Goal: Contribute content

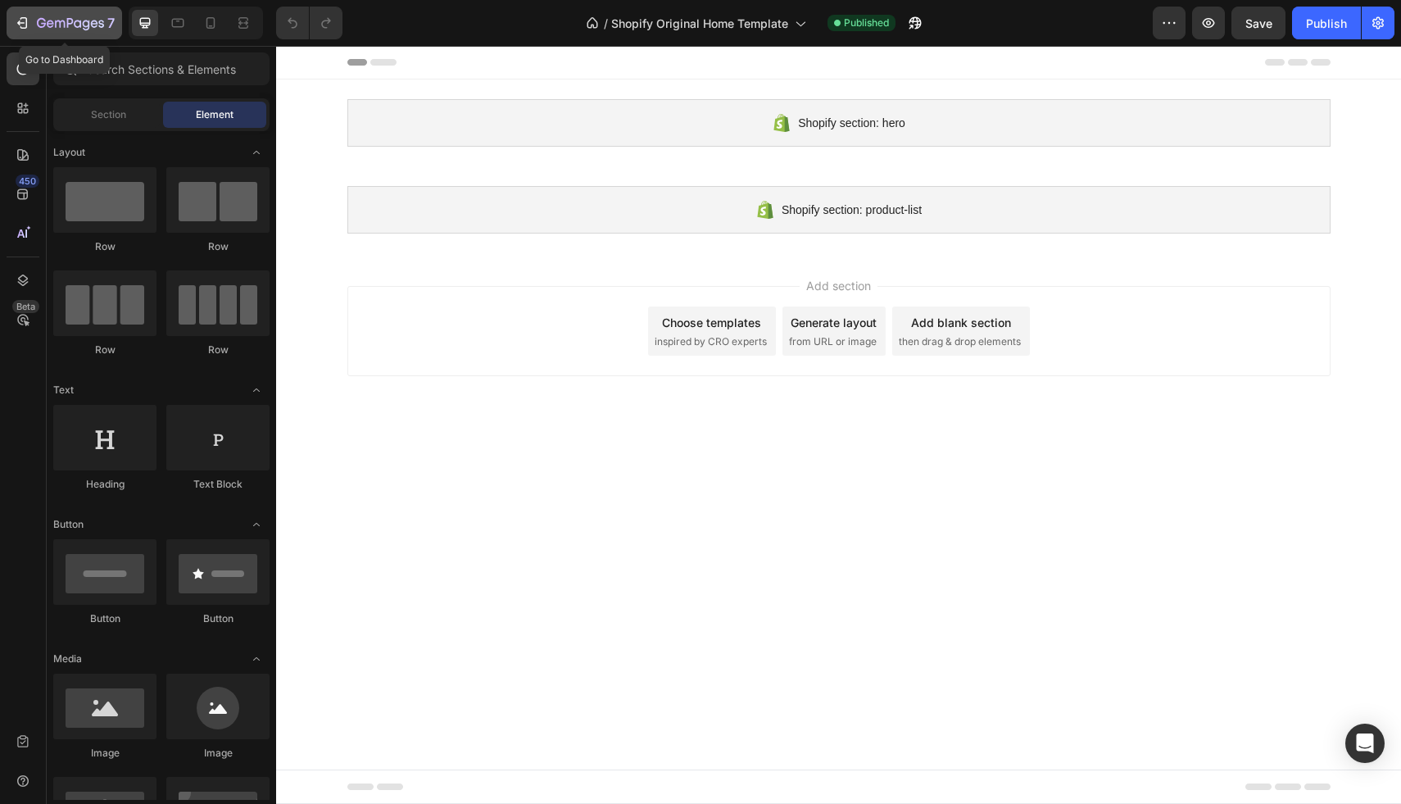
click at [24, 31] on div "7" at bounding box center [64, 23] width 101 height 20
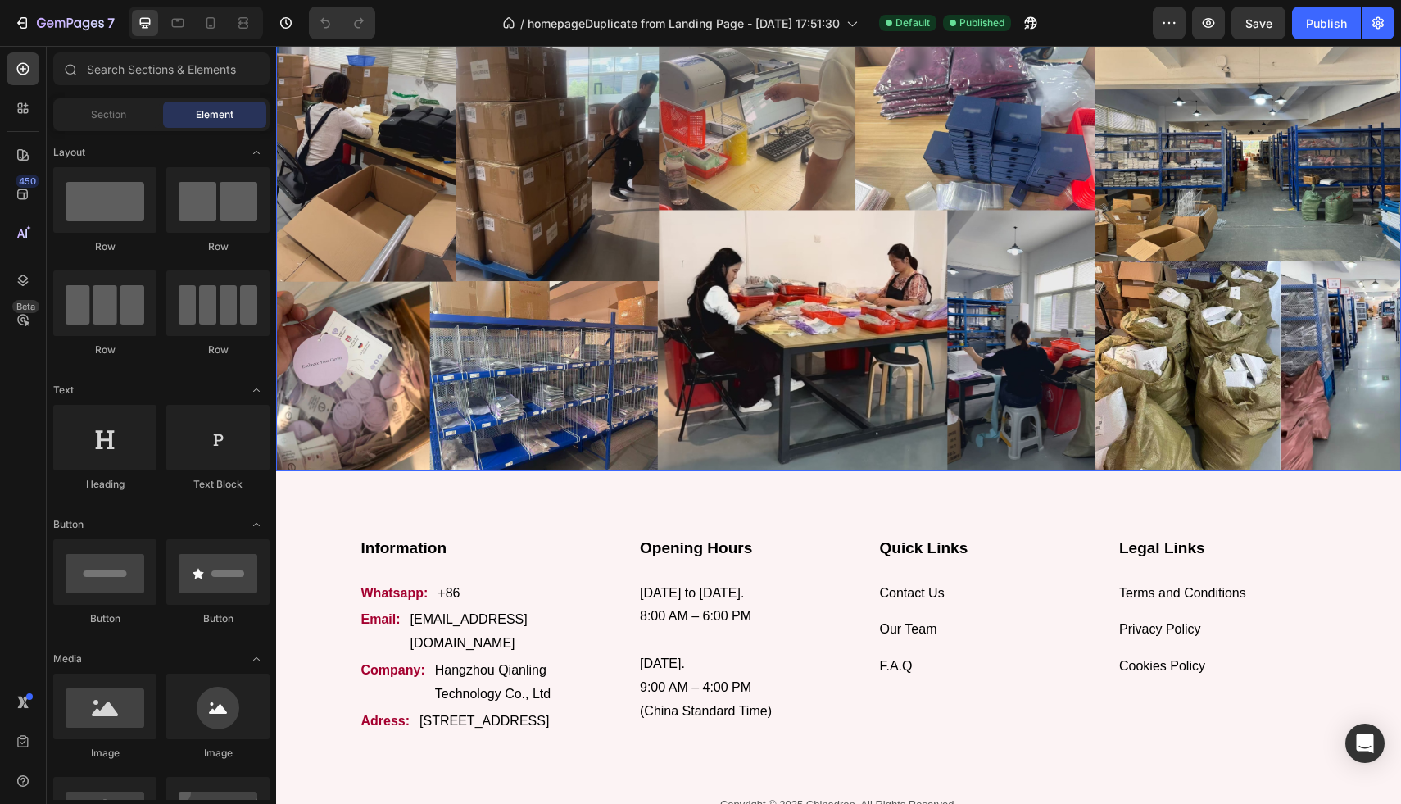
scroll to position [5290, 0]
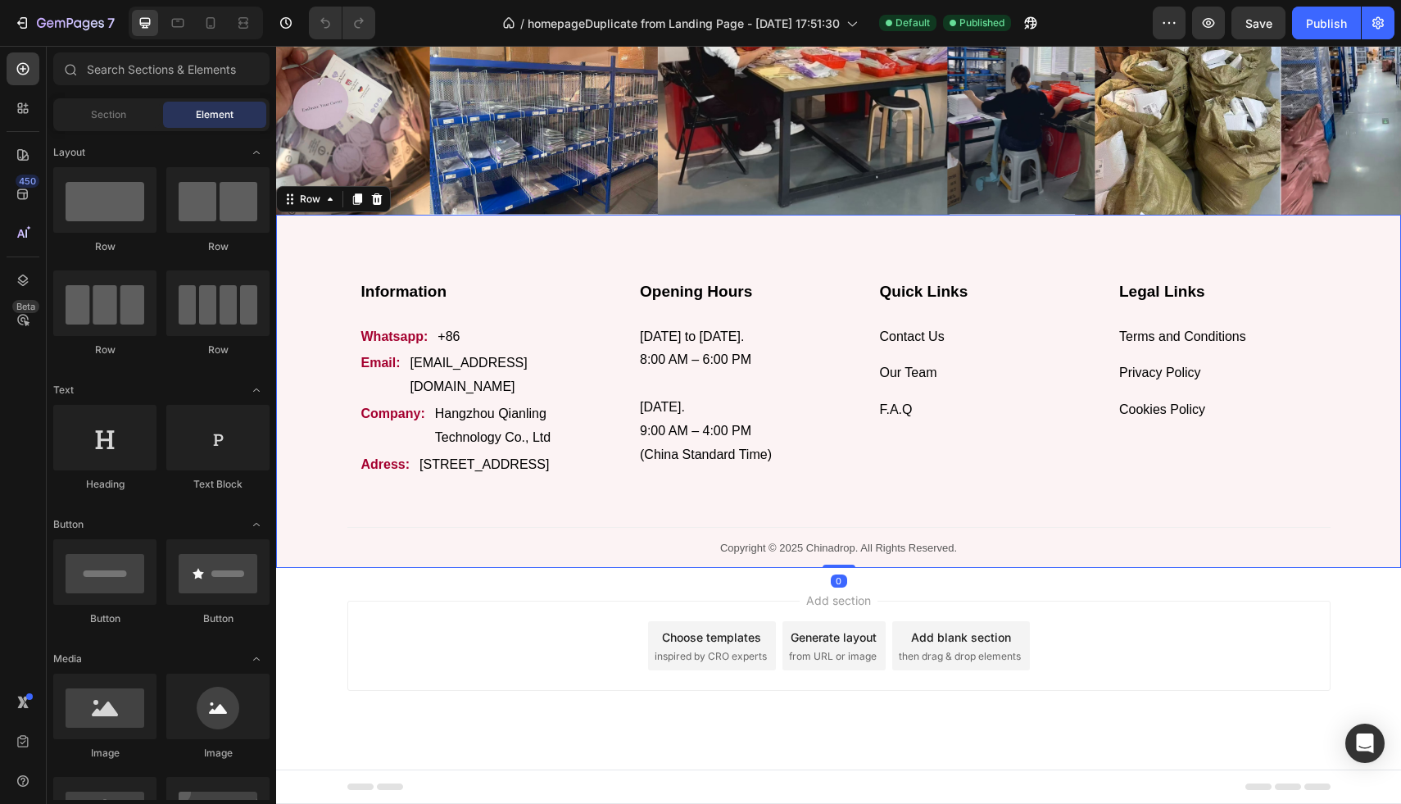
click at [601, 215] on div "Information Heading Whatsapp: Text block +86 Text block Row Email: Text block […" at bounding box center [838, 391] width 1125 height 353
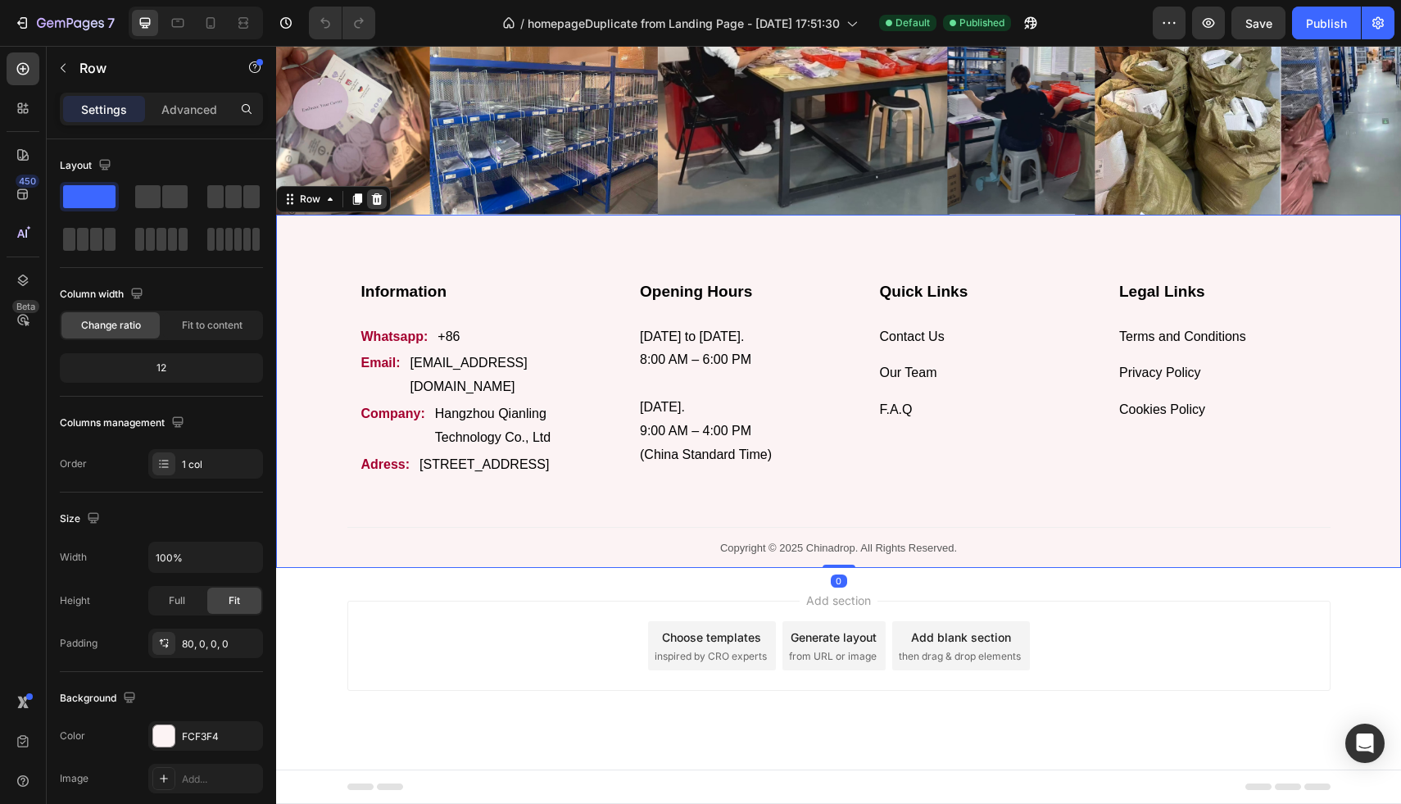
click at [375, 193] on icon at bounding box center [377, 198] width 11 height 11
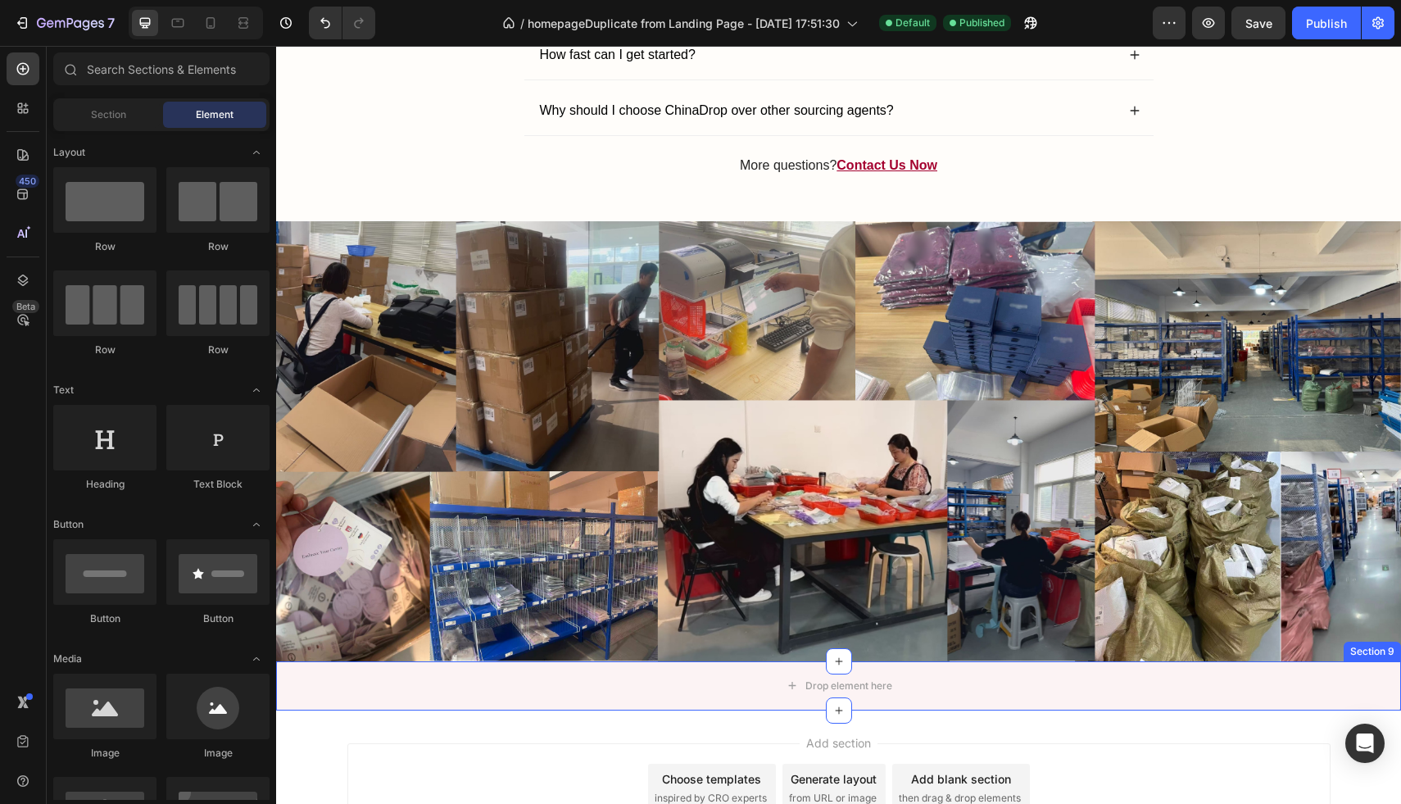
scroll to position [4949, 0]
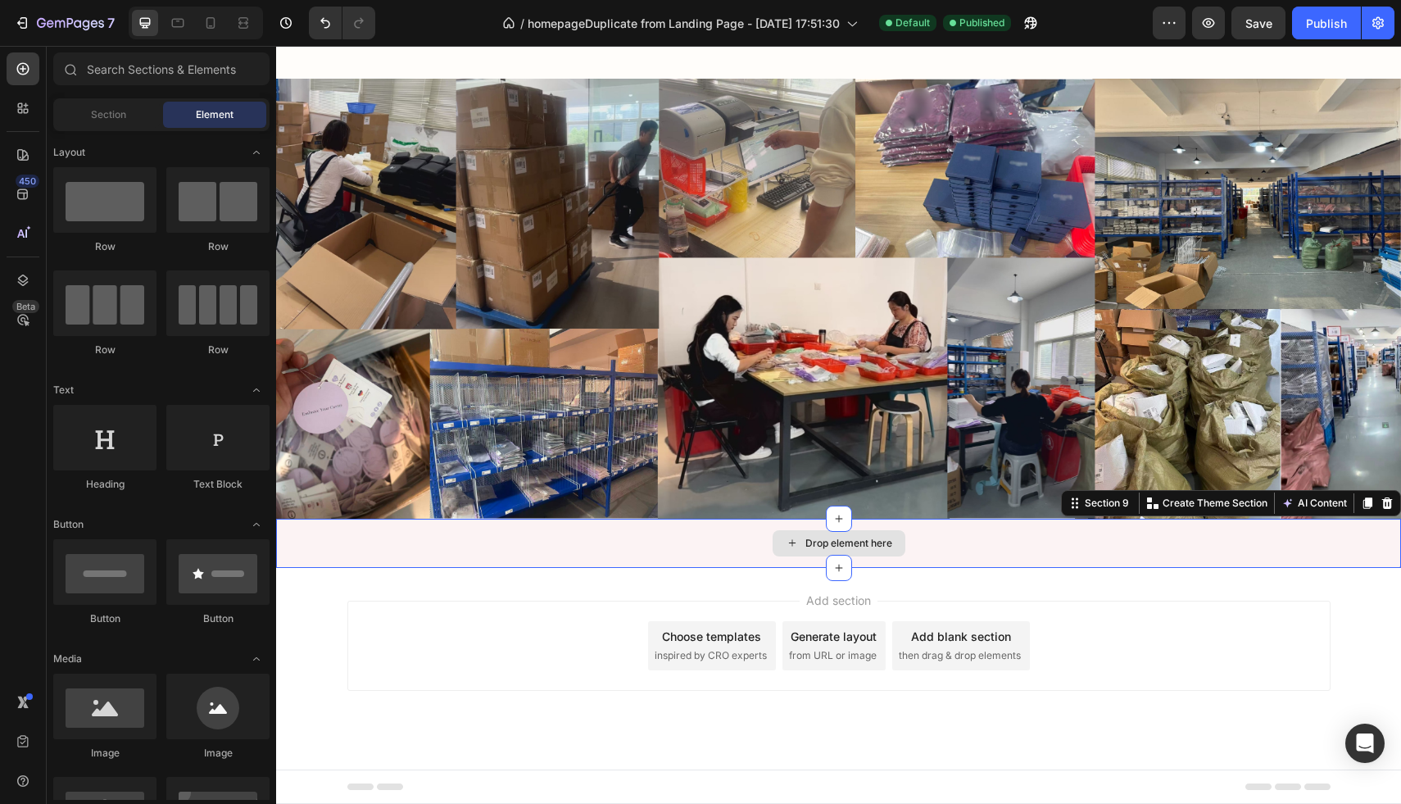
click at [985, 562] on div "Drop element here" at bounding box center [838, 543] width 1125 height 49
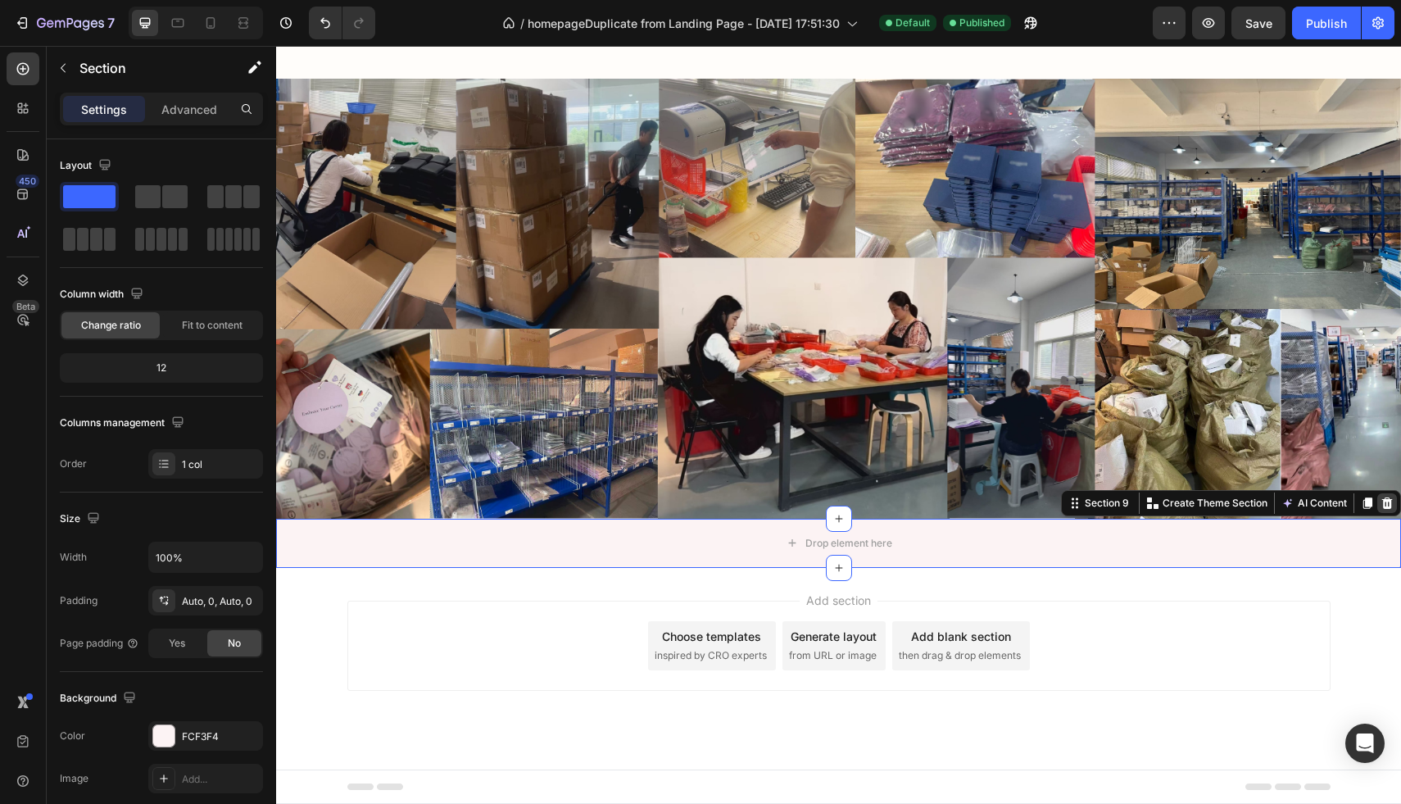
click at [1390, 508] on icon at bounding box center [1387, 502] width 11 height 11
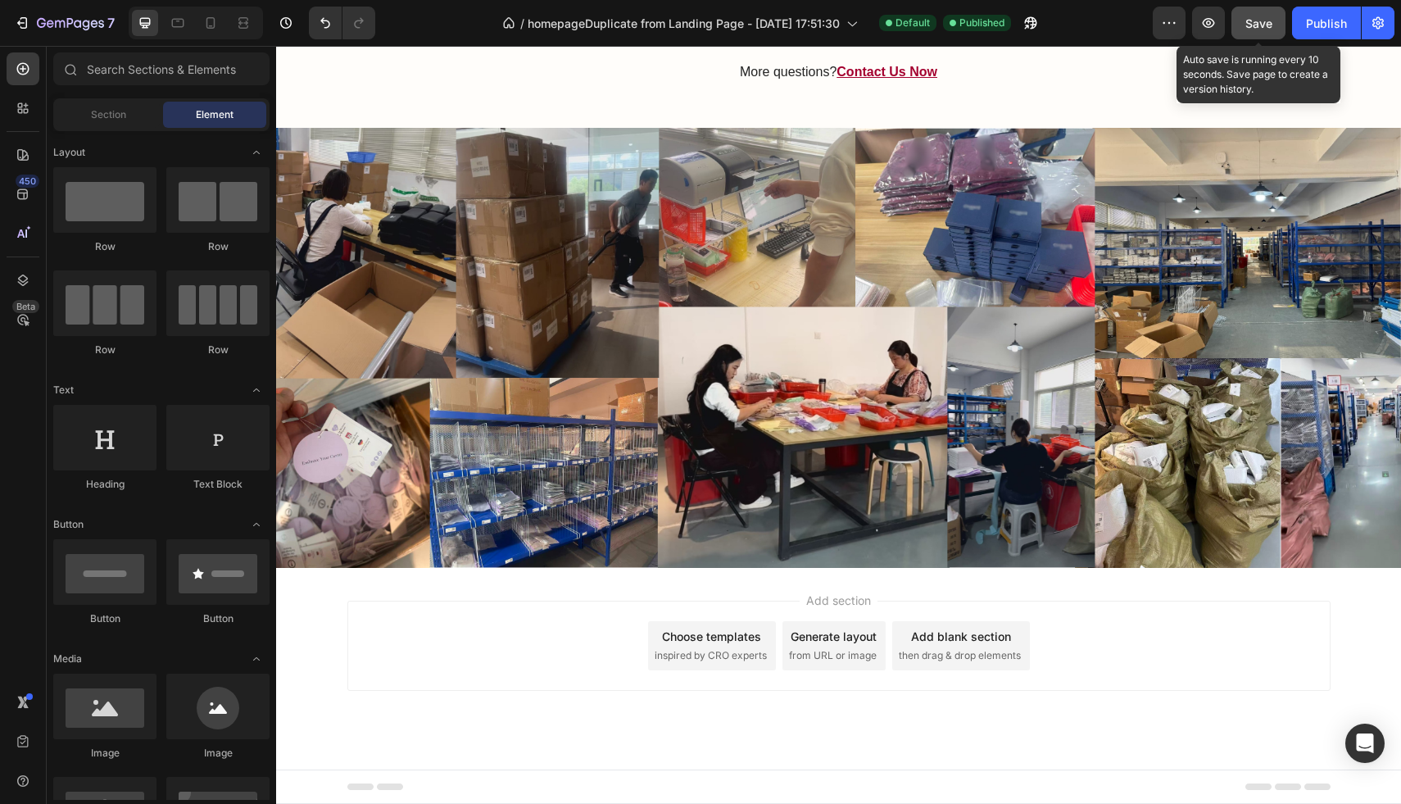
click at [1273, 20] on button "Save" at bounding box center [1258, 23] width 54 height 33
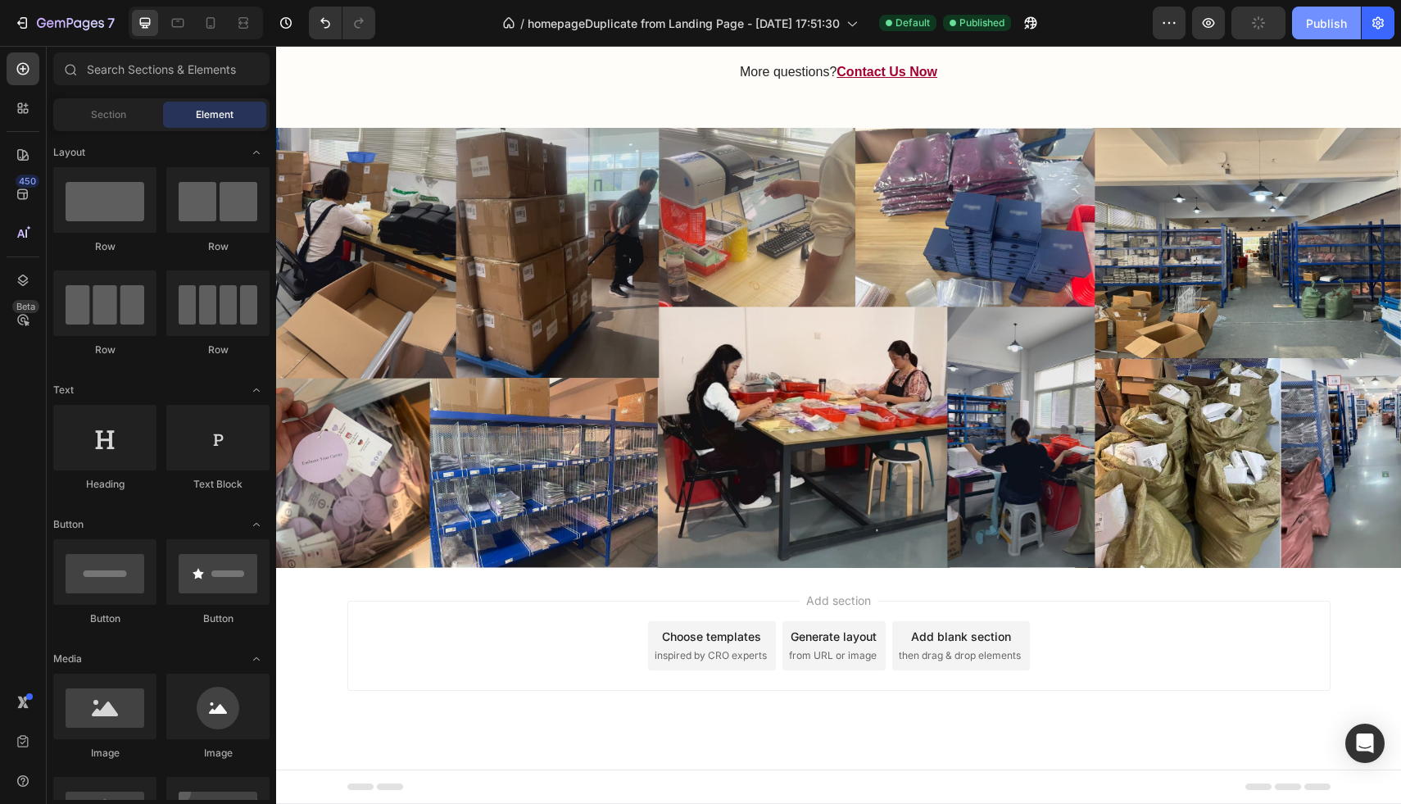
click at [1298, 20] on button "Publish" at bounding box center [1326, 23] width 69 height 33
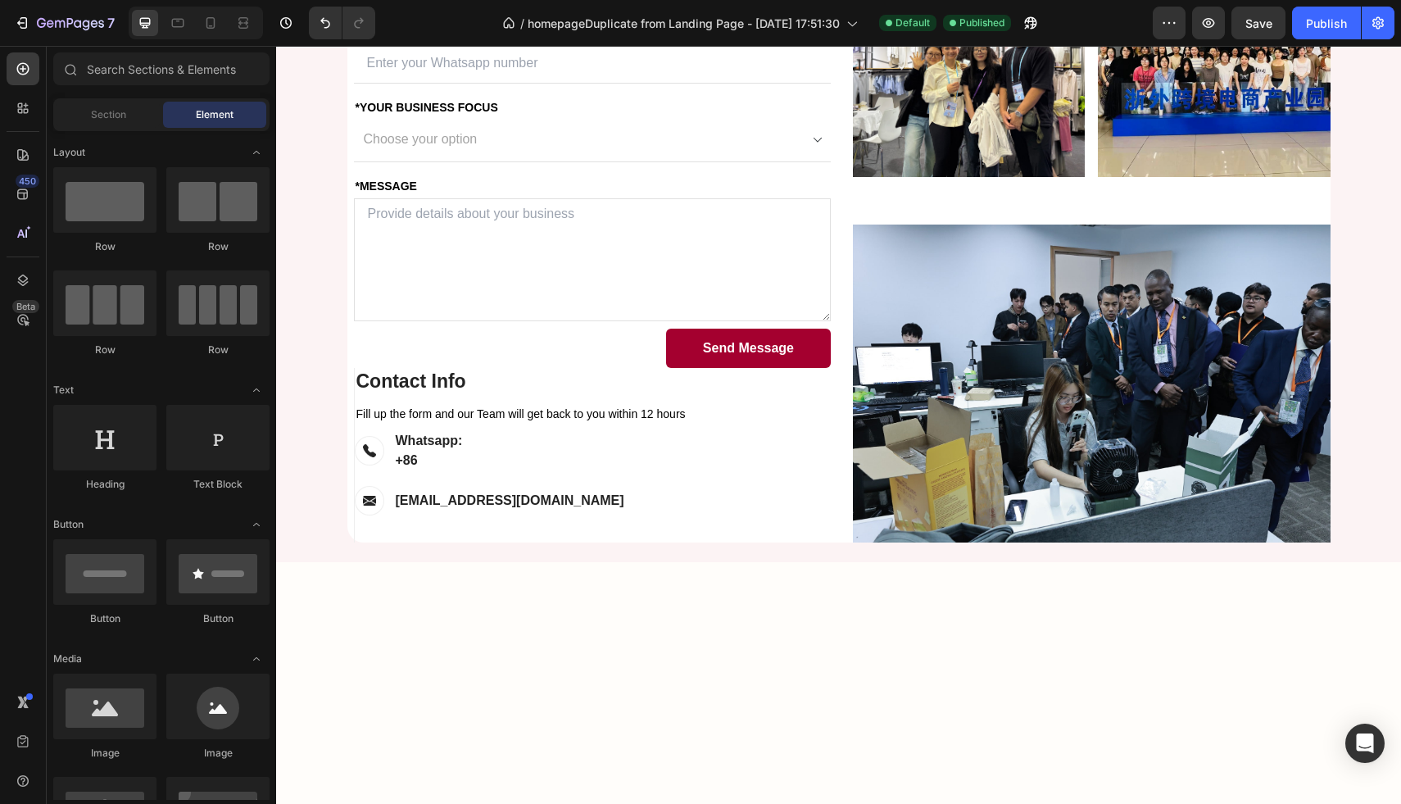
scroll to position [3488, 0]
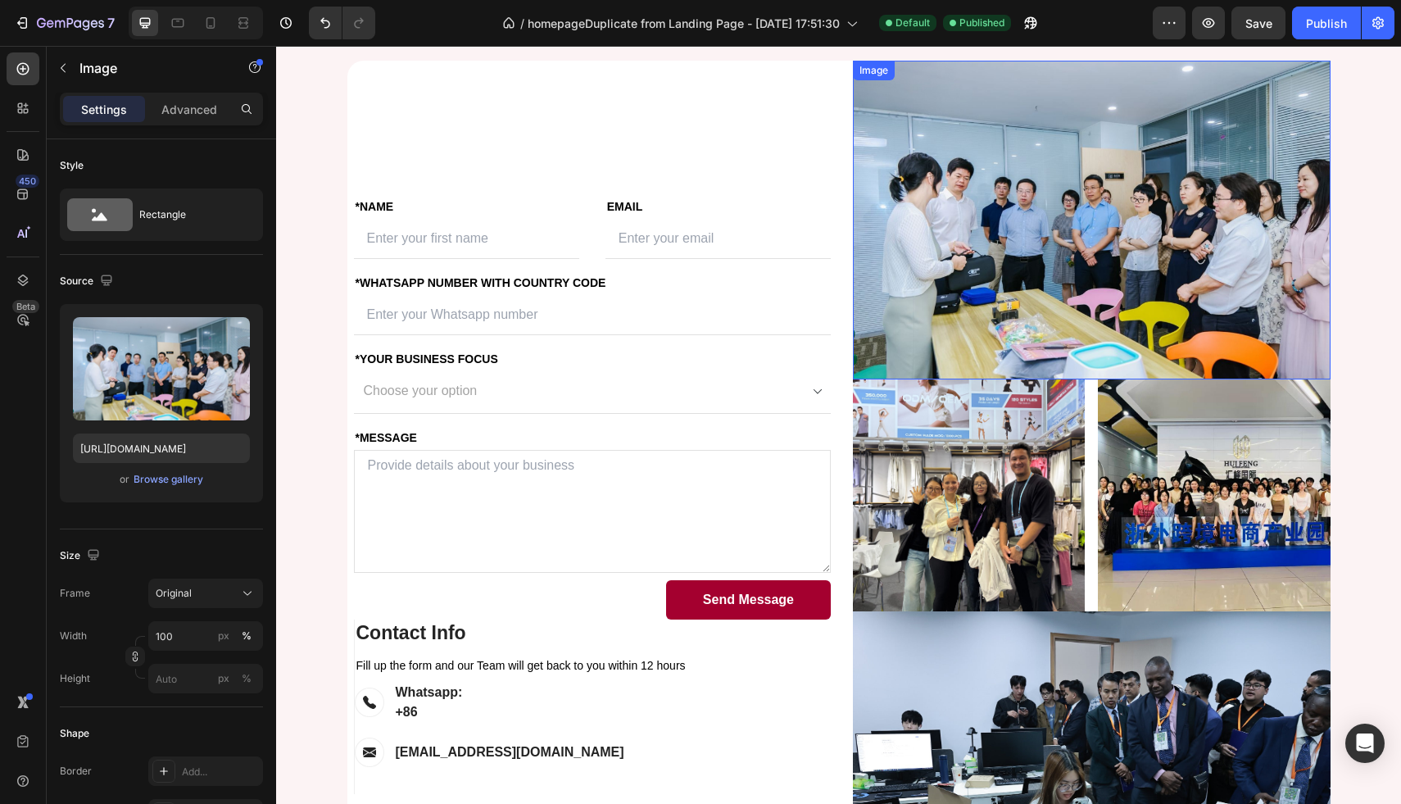
click at [999, 300] on img at bounding box center [1092, 220] width 478 height 319
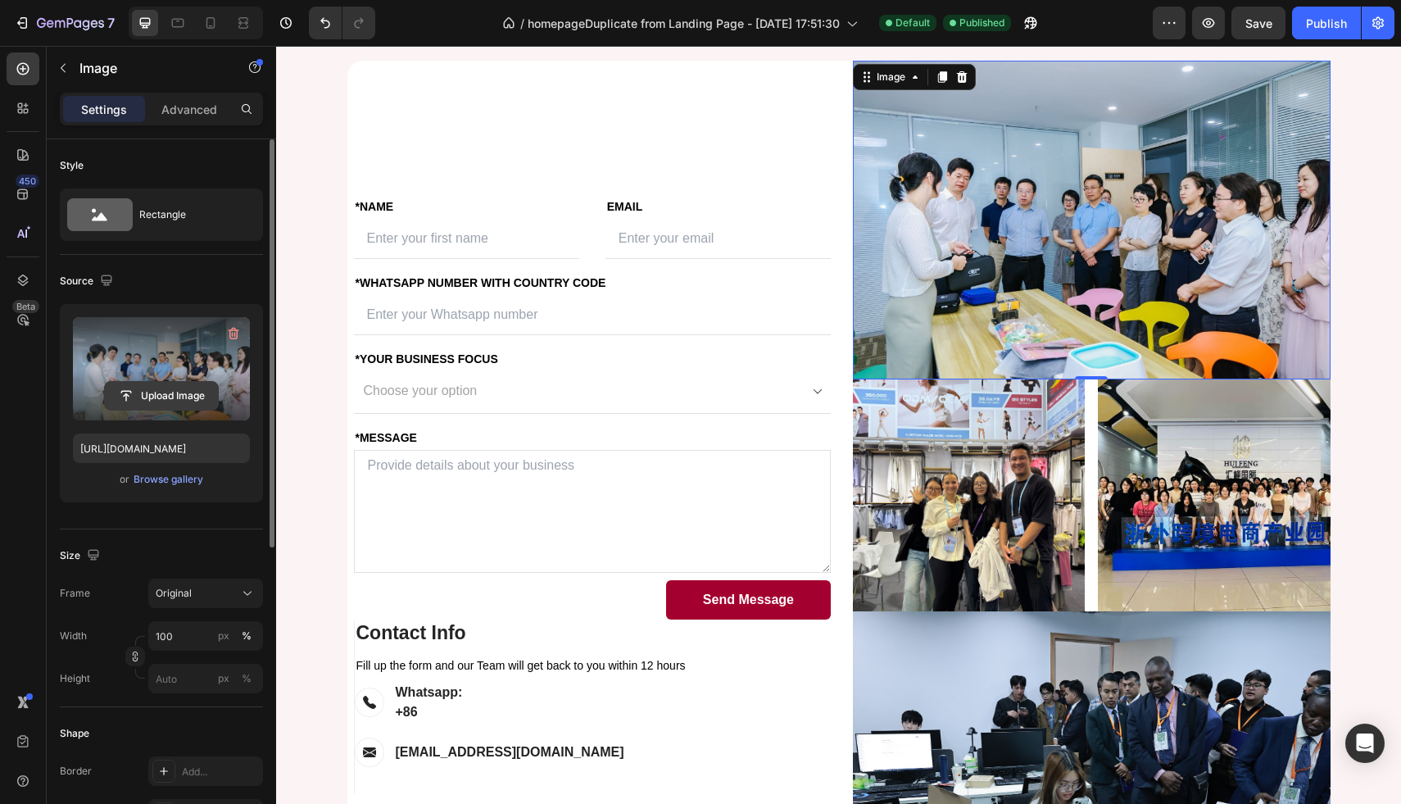
click at [164, 382] on input "file" at bounding box center [161, 396] width 113 height 28
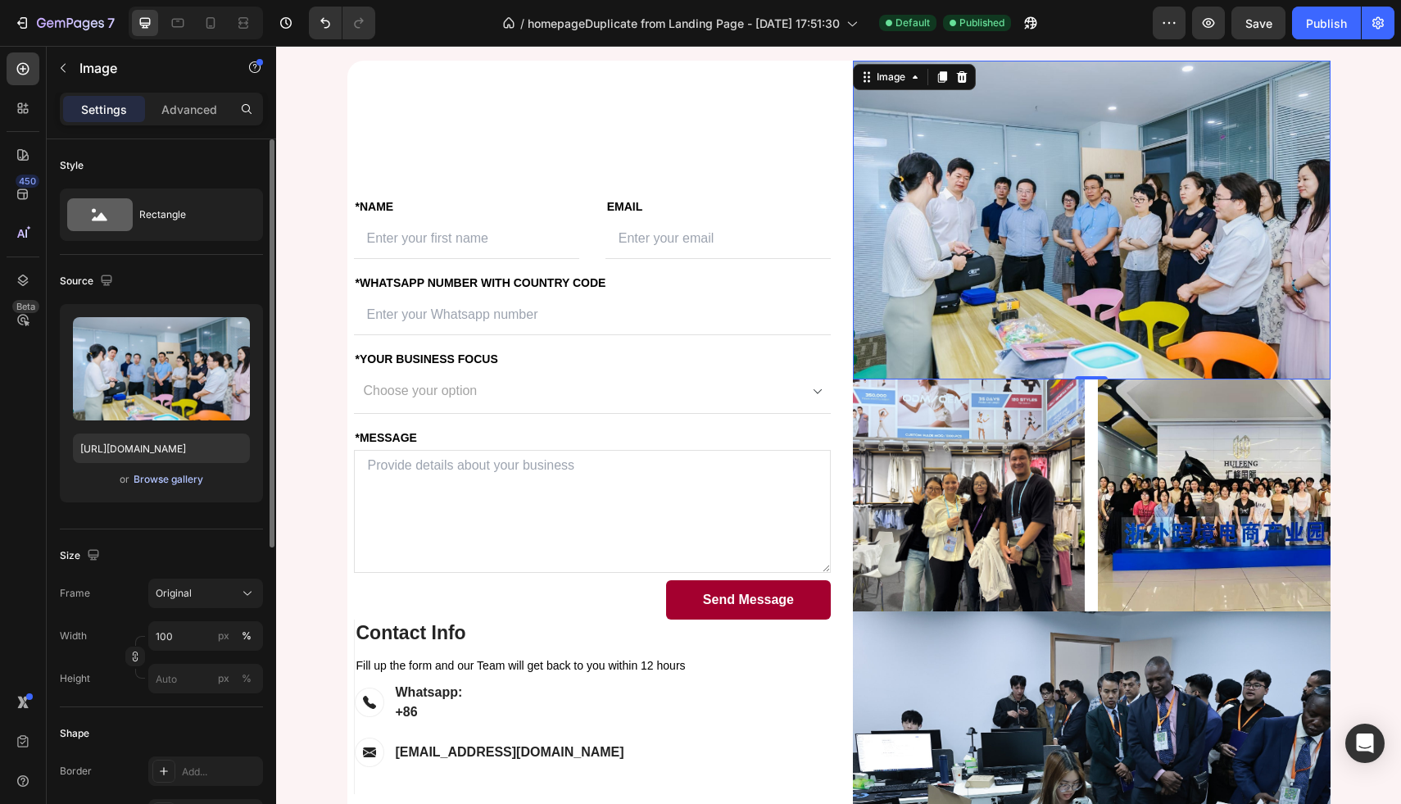
click at [164, 479] on div "Browse gallery" at bounding box center [169, 479] width 70 height 15
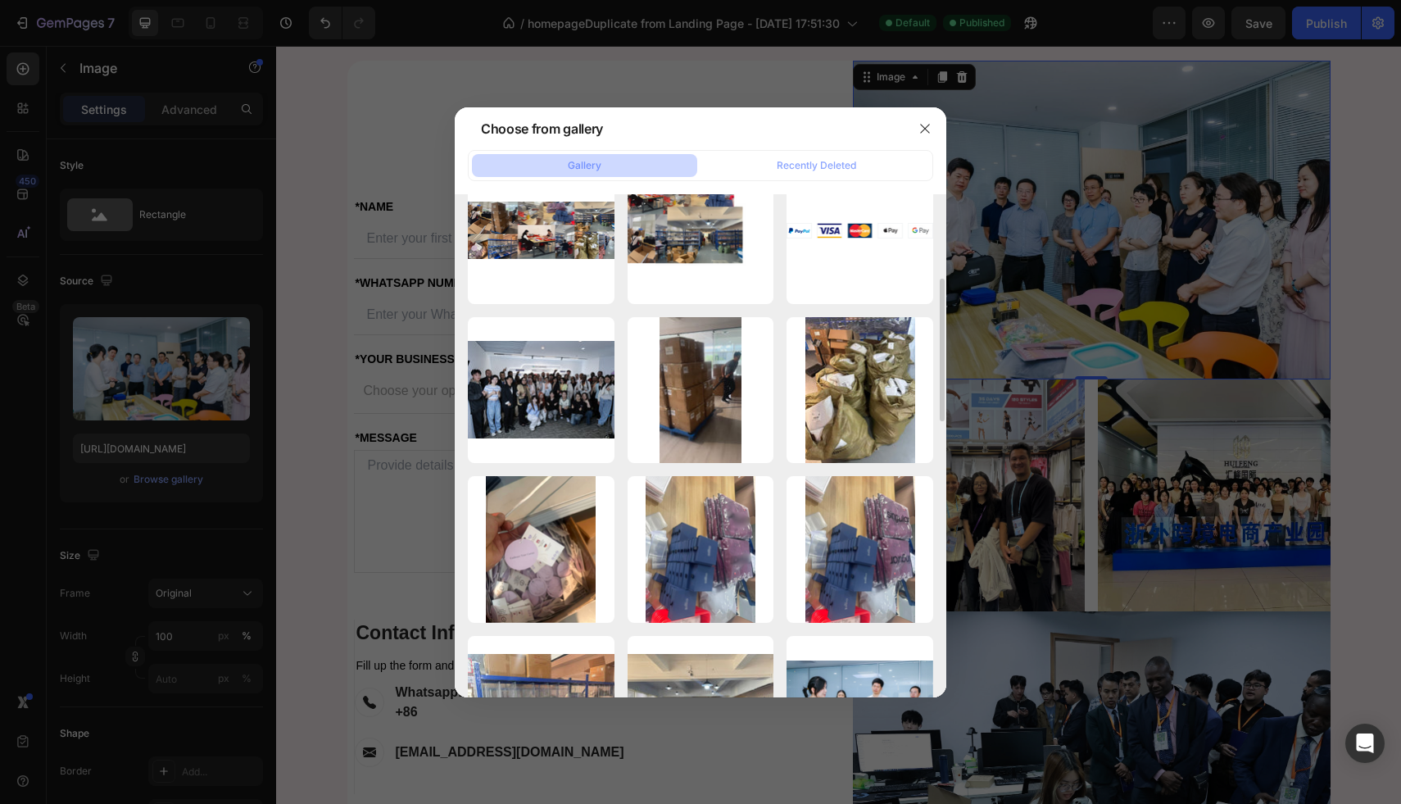
scroll to position [353, 0]
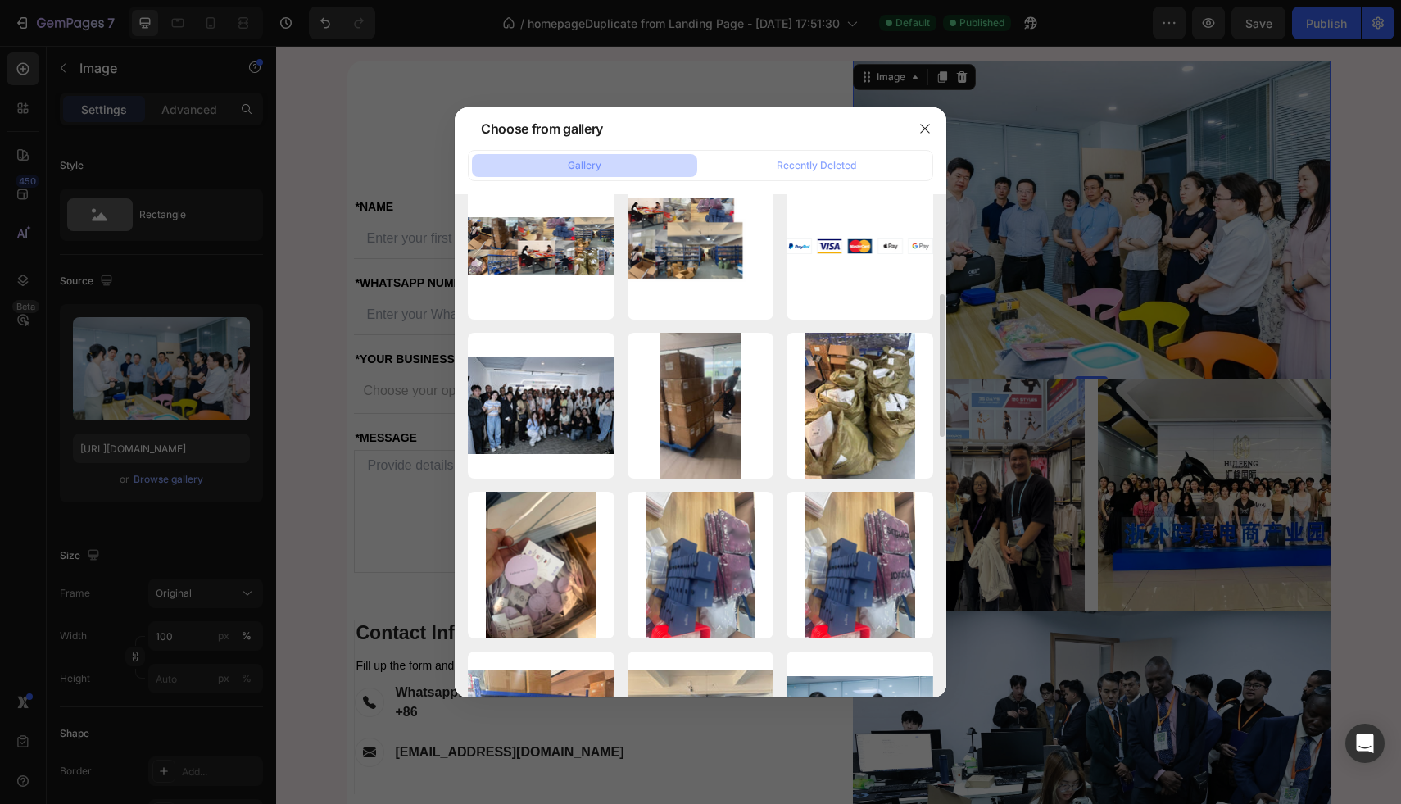
click at [1159, 207] on div at bounding box center [700, 402] width 1401 height 804
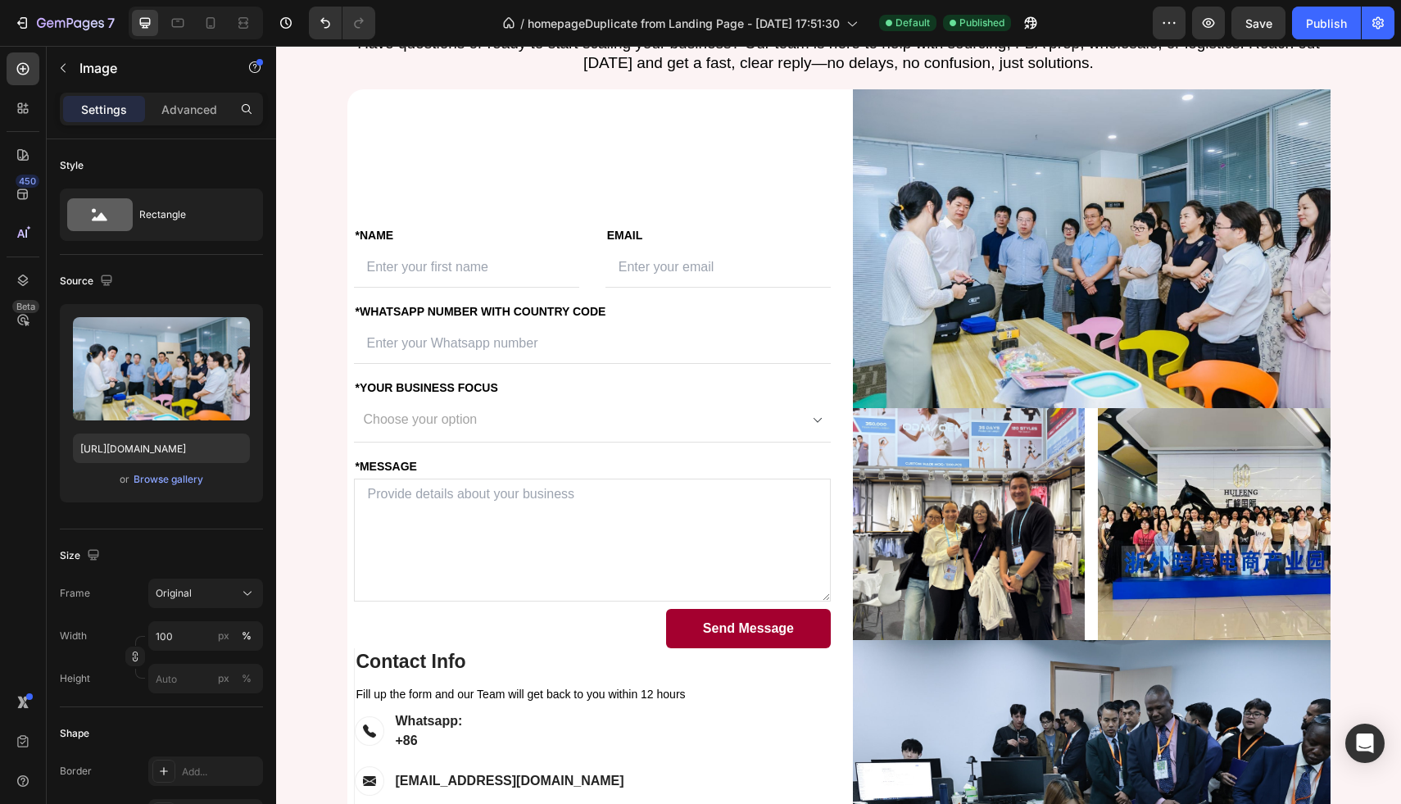
scroll to position [3461, 0]
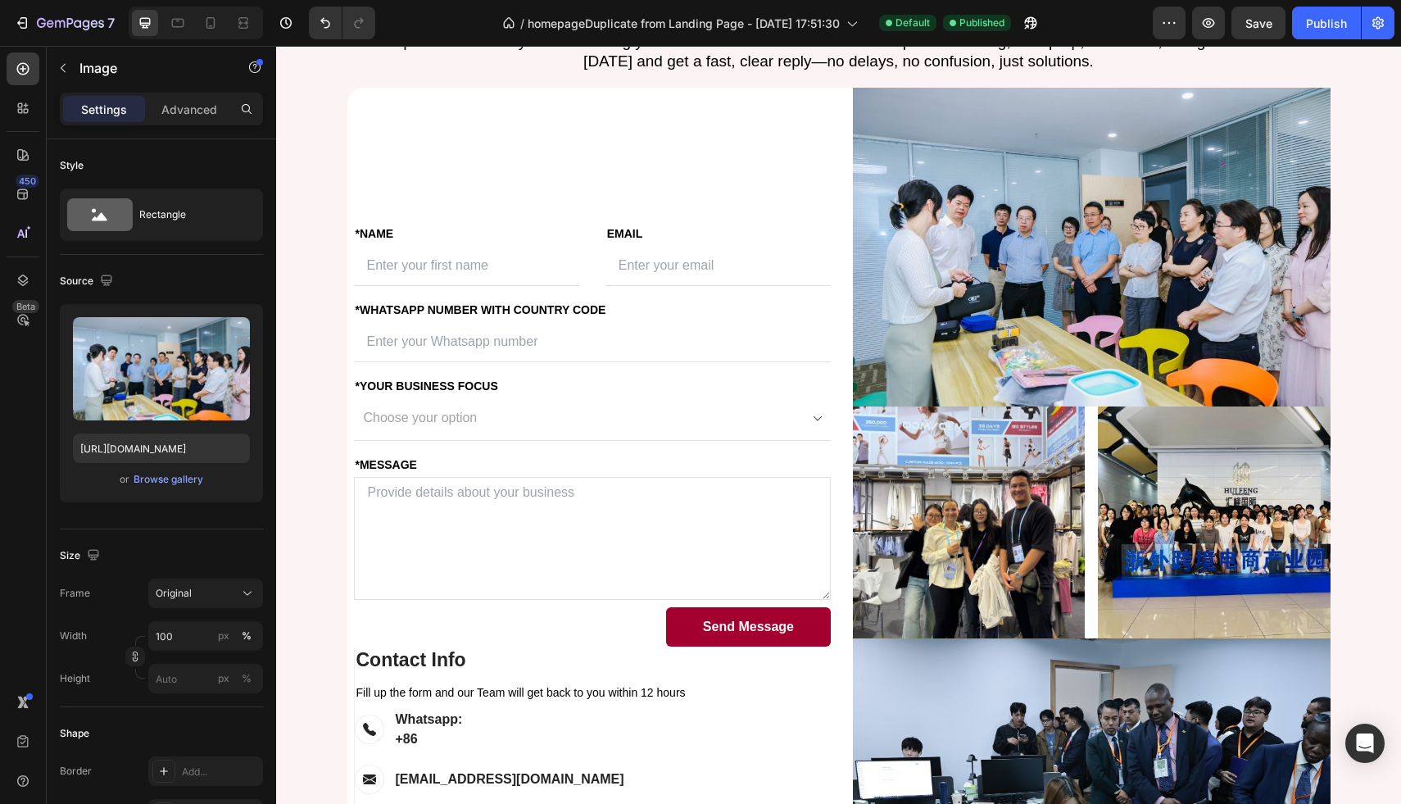
click at [1154, 205] on img at bounding box center [1092, 247] width 478 height 319
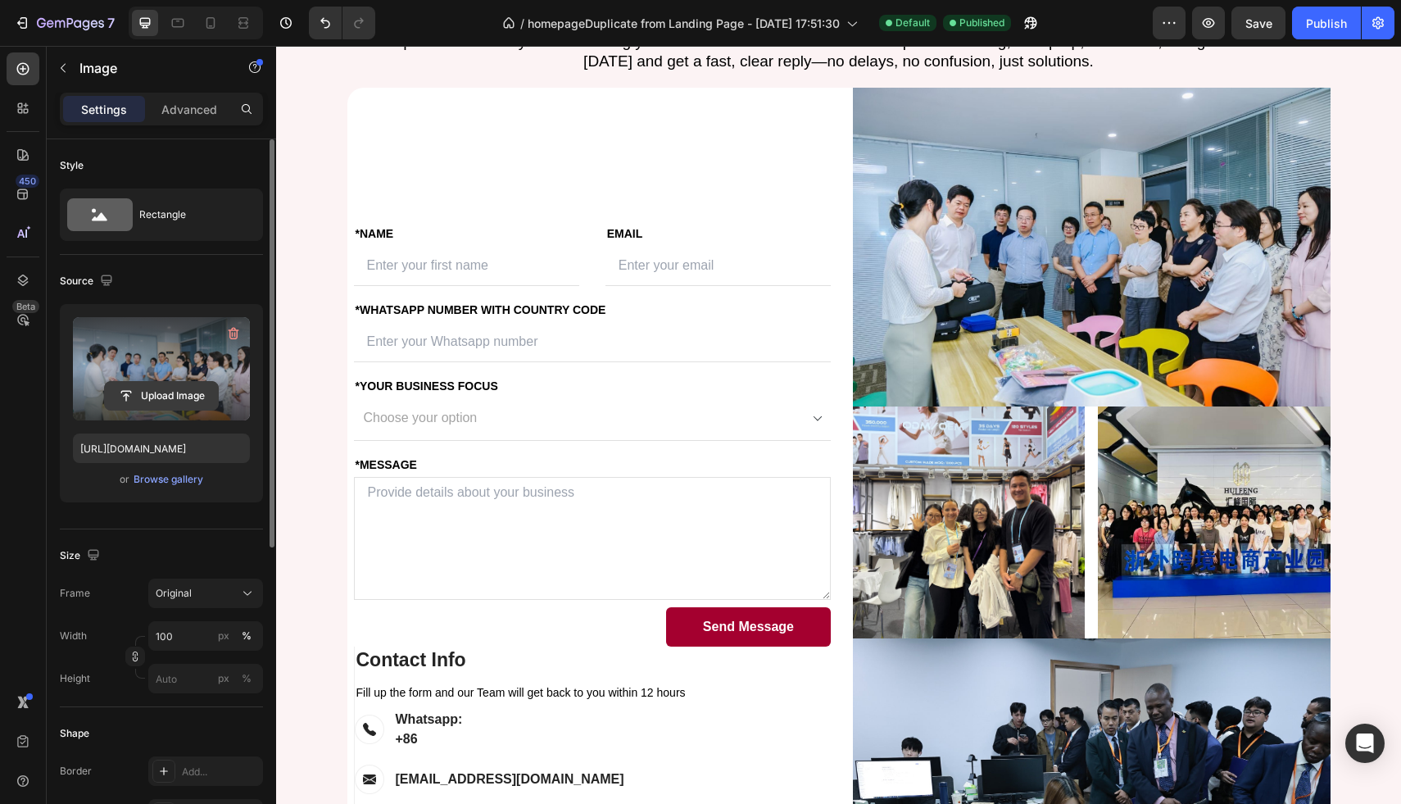
click at [170, 409] on input "file" at bounding box center [161, 396] width 113 height 28
